Goal: Task Accomplishment & Management: Use online tool/utility

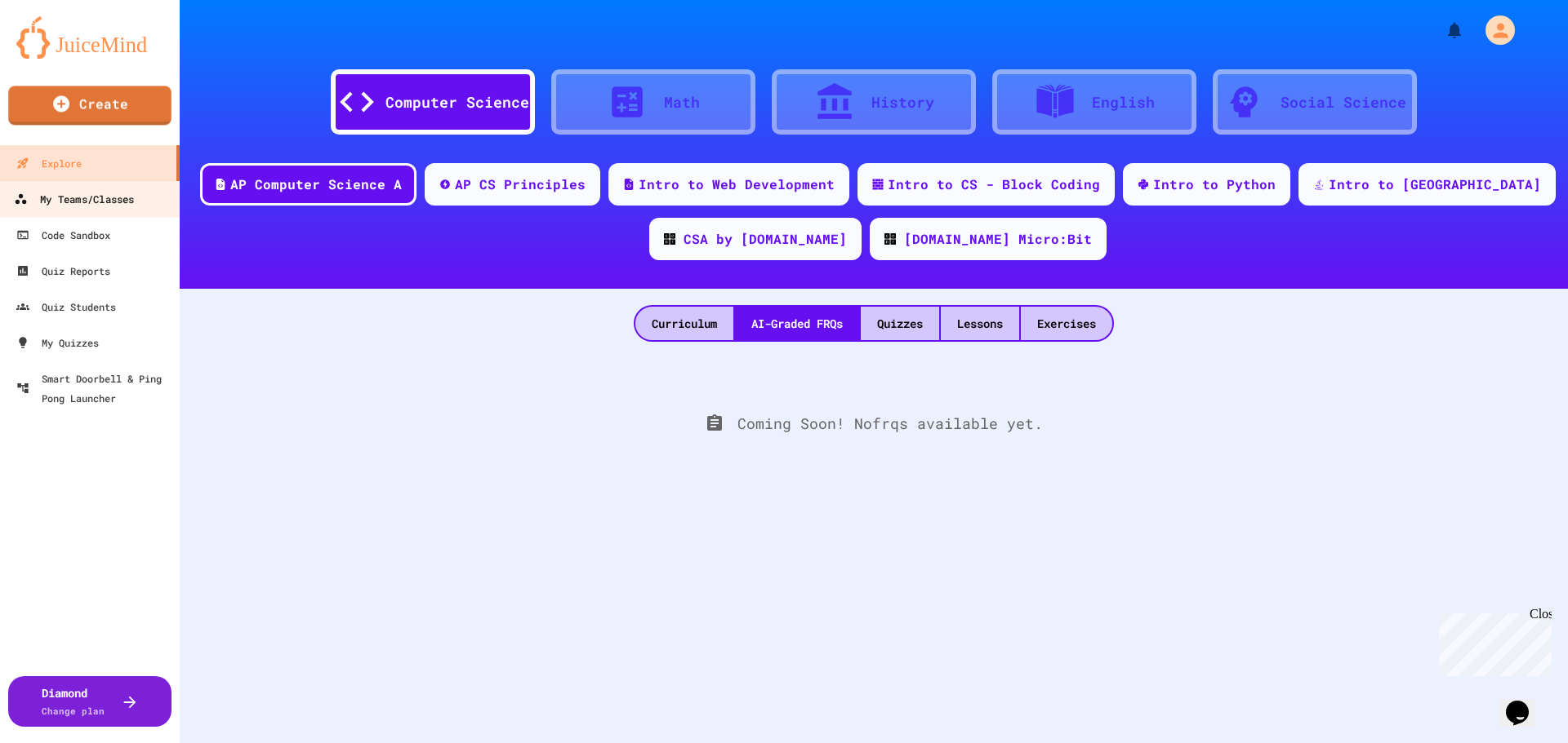
click at [88, 201] on div "My Teams/Classes" at bounding box center [74, 199] width 120 height 20
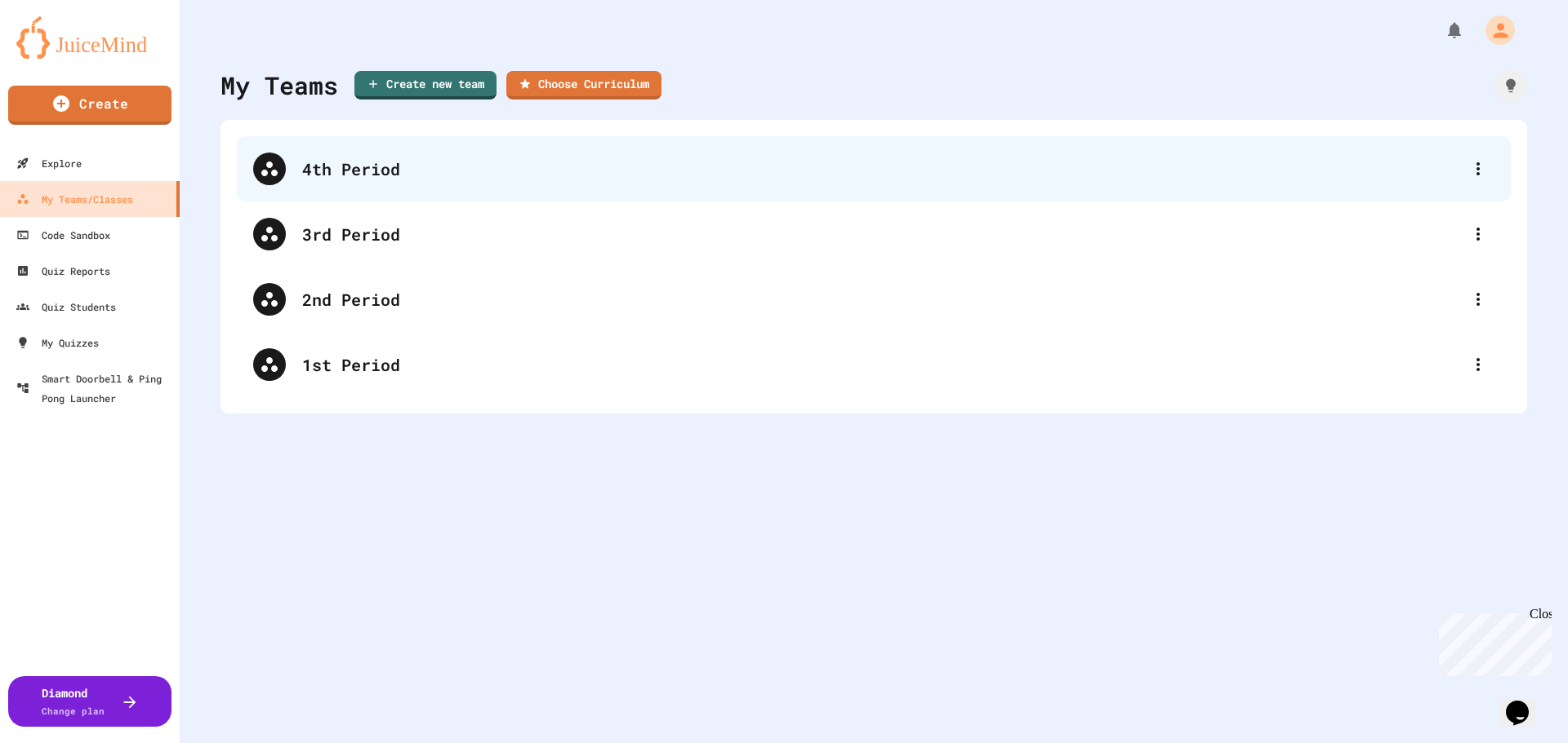
click at [334, 172] on div "4th Period" at bounding box center [882, 169] width 1160 height 25
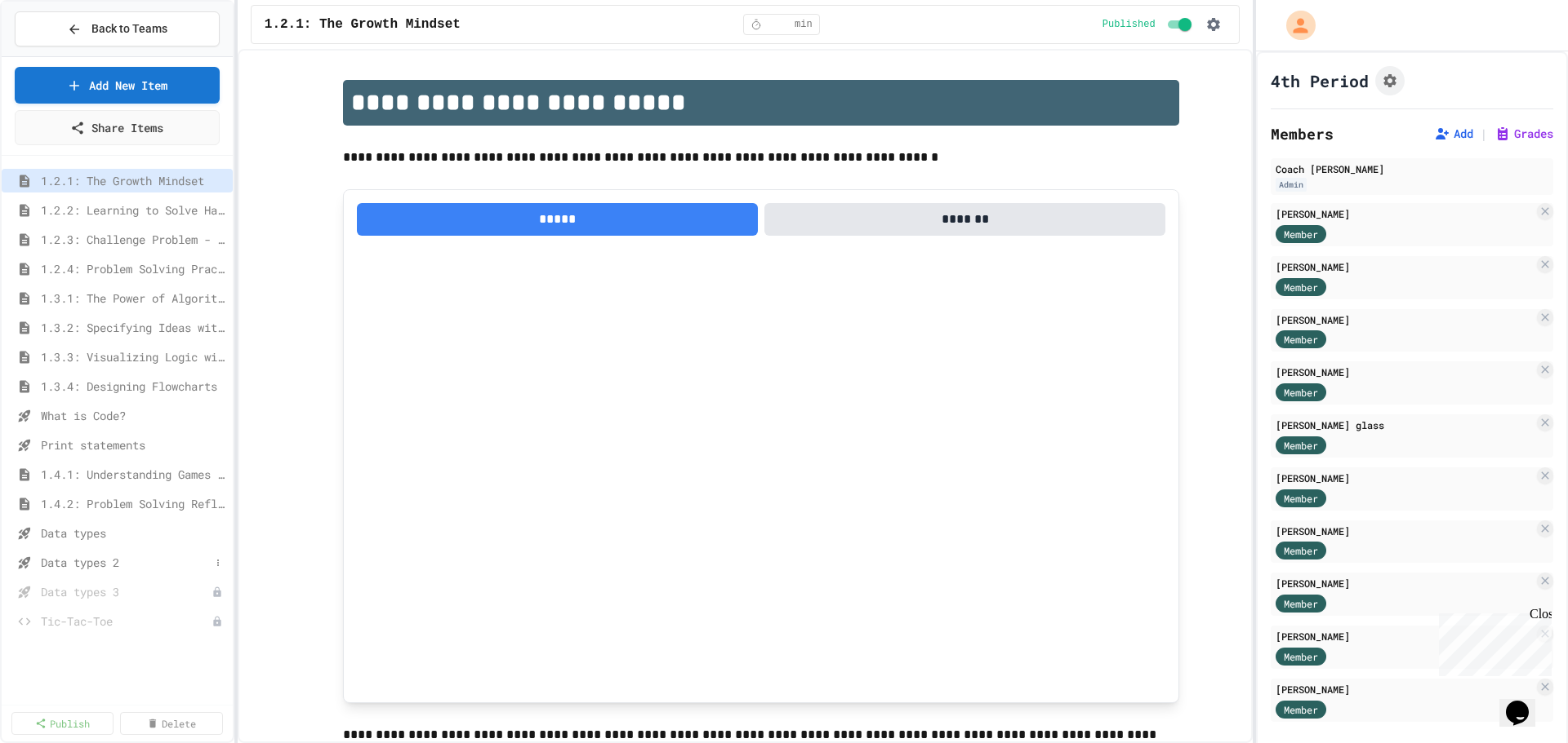
click at [116, 563] on span "Data types 2" at bounding box center [125, 563] width 169 height 17
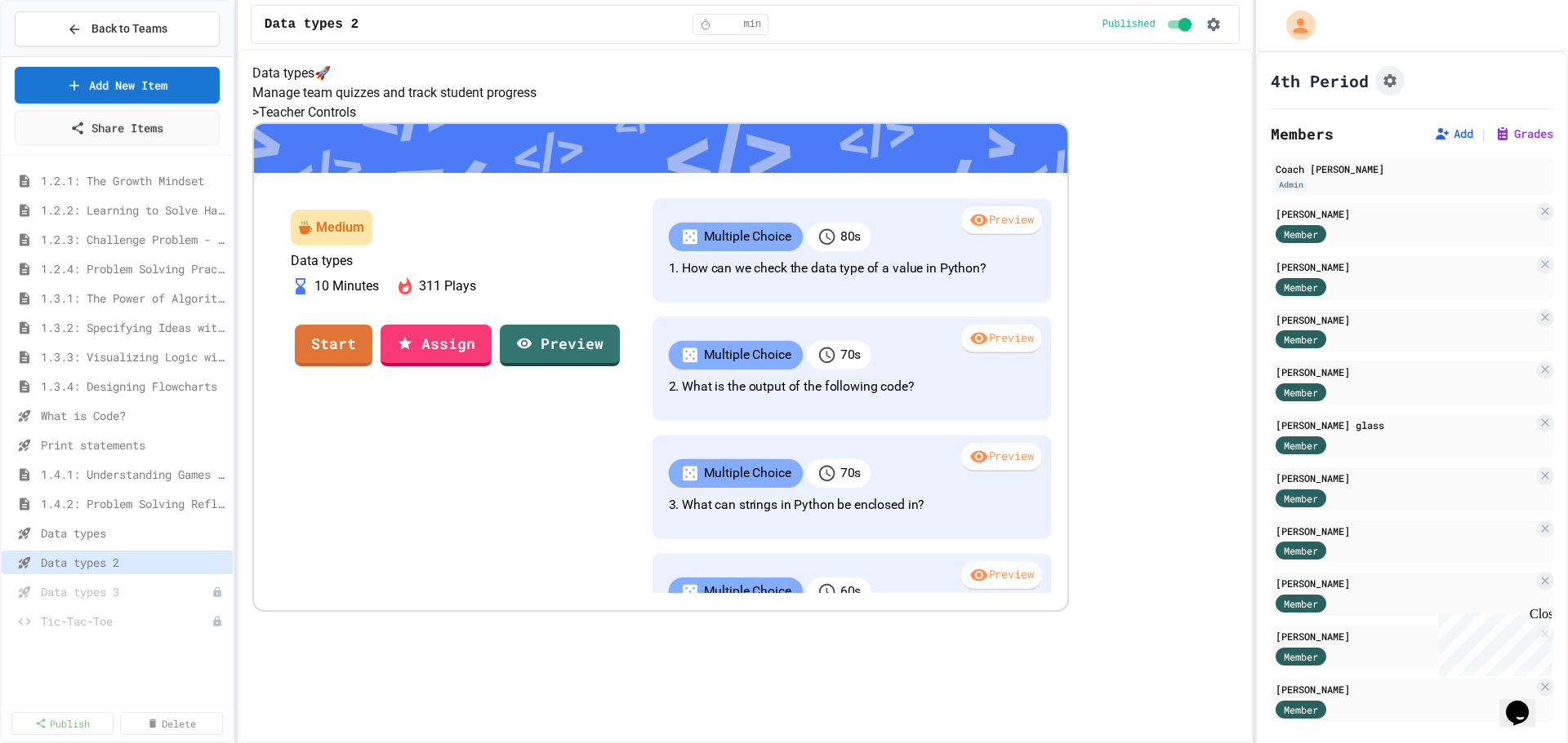
click at [134, 11] on button "Back to Teams" at bounding box center [116, 29] width 205 height 35
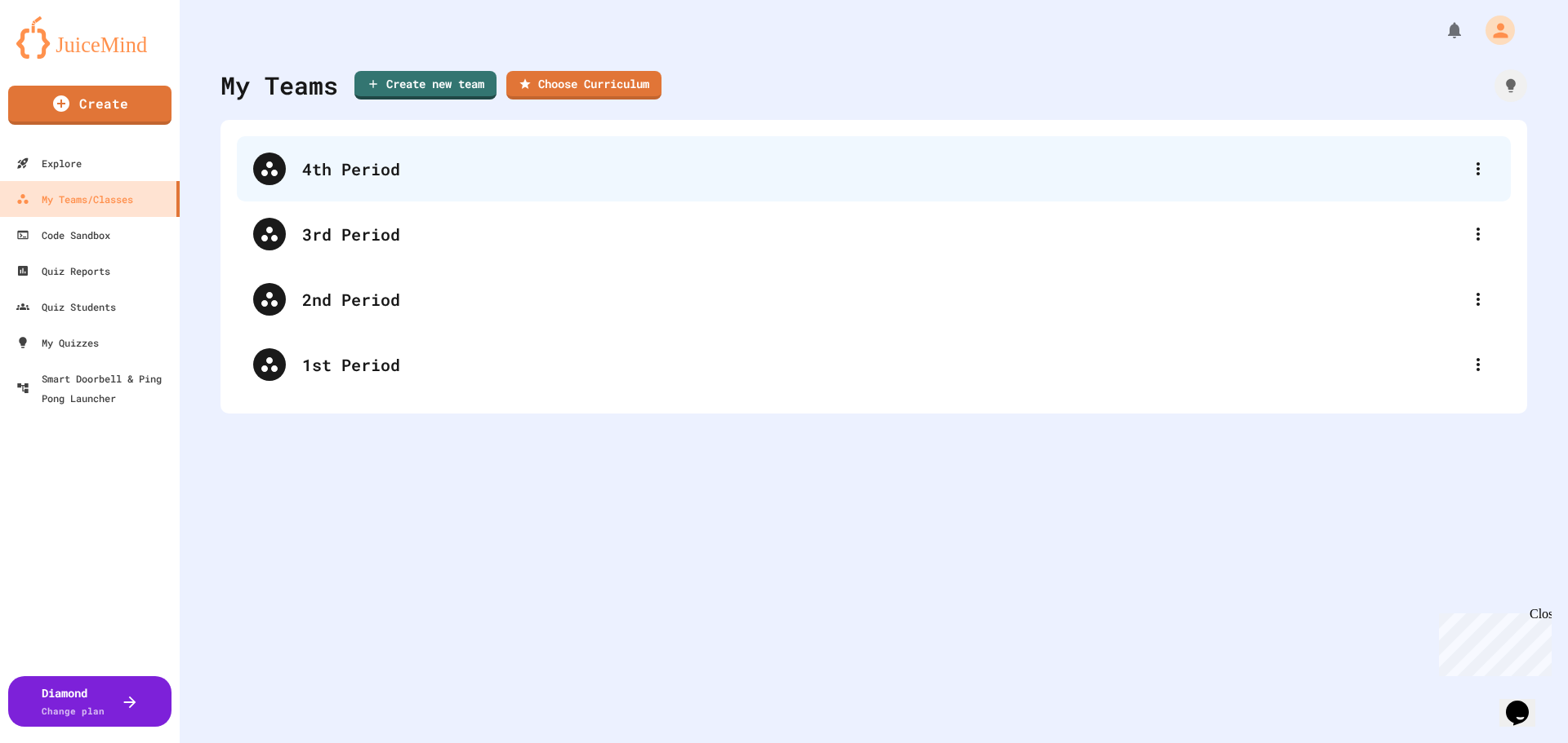
click at [374, 179] on div "4th Period" at bounding box center [882, 169] width 1160 height 25
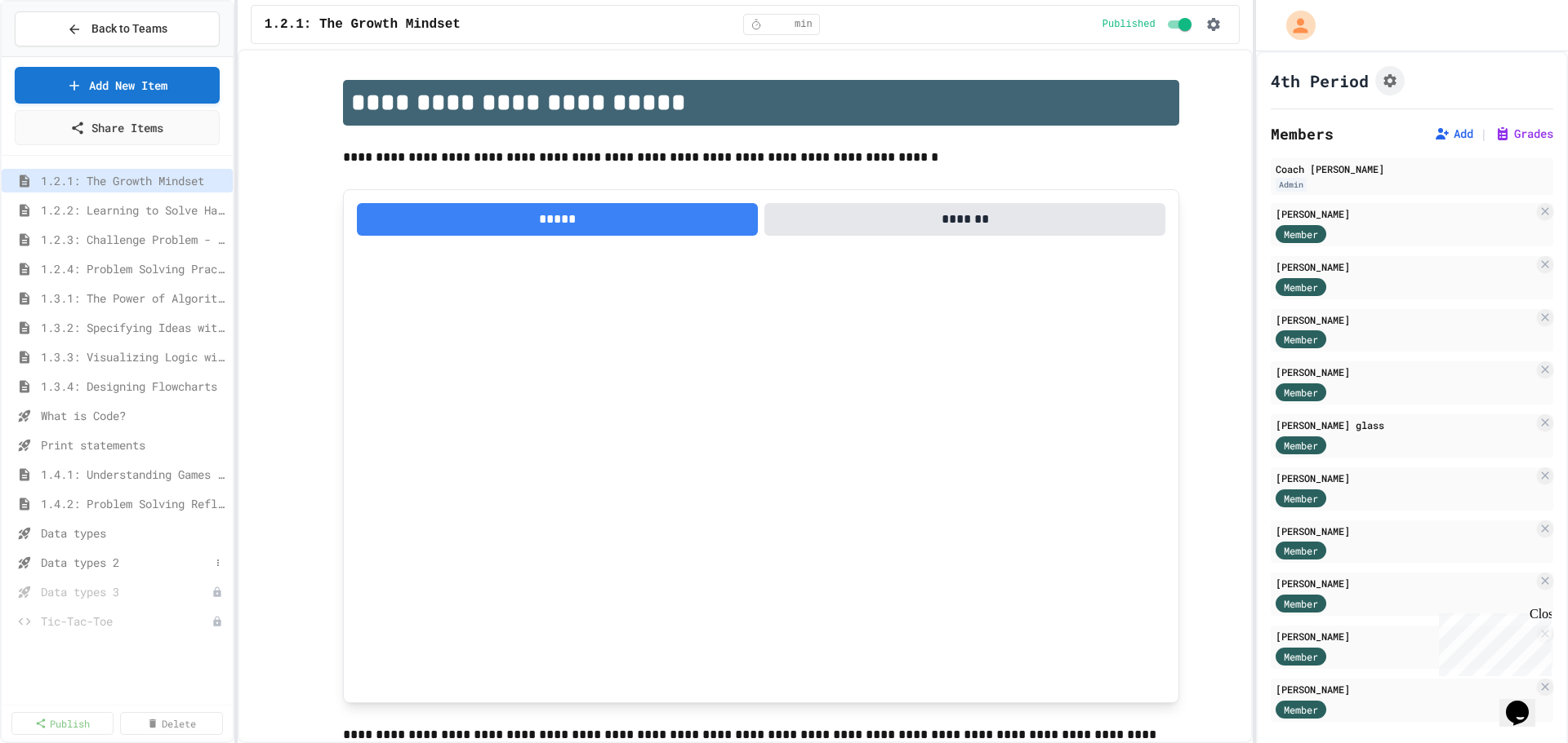
click at [169, 560] on span "Data types 2" at bounding box center [125, 563] width 169 height 17
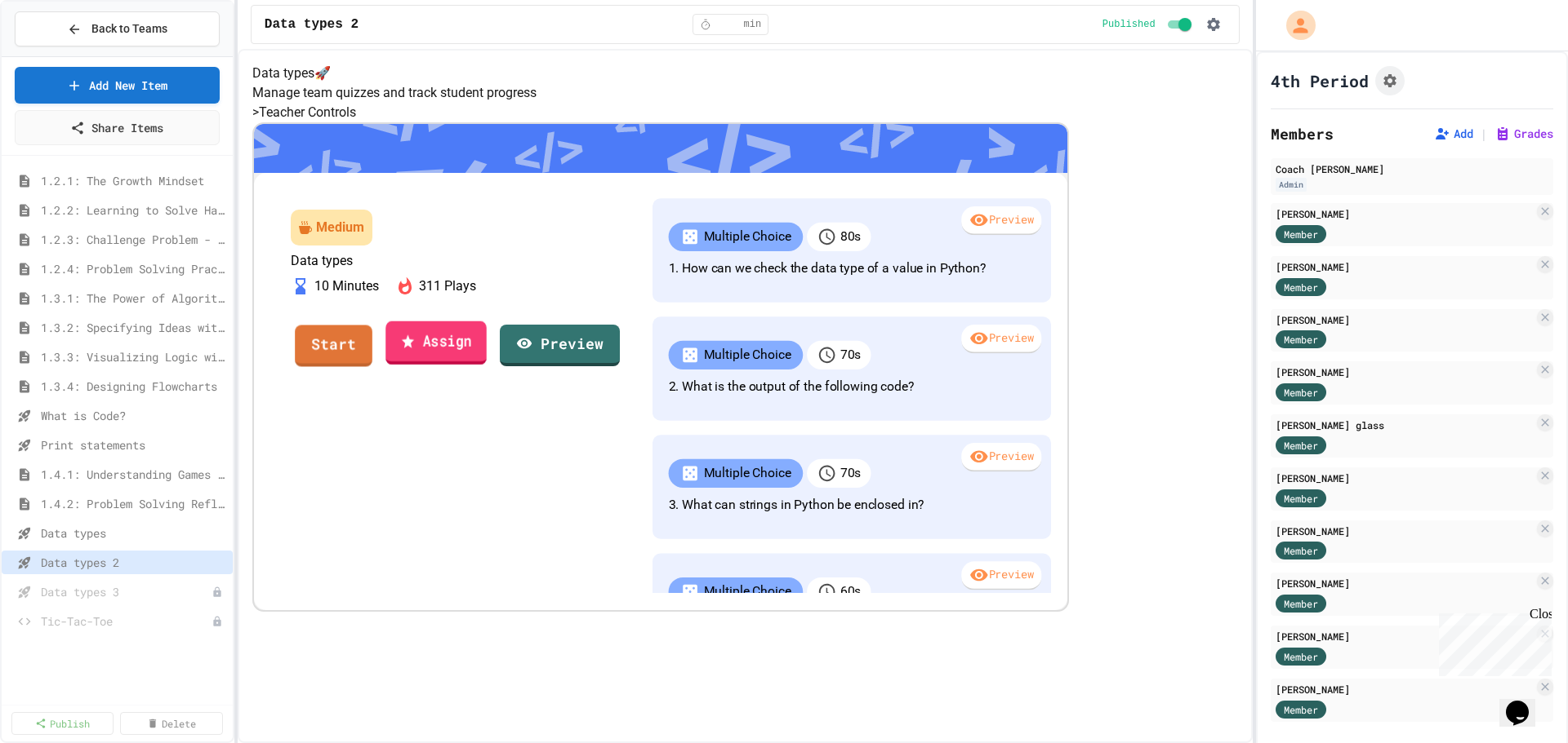
click at [415, 349] on icon at bounding box center [407, 341] width 14 height 17
